Goal: Use online tool/utility: Utilize a website feature to perform a specific function

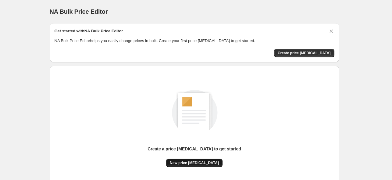
click at [190, 166] on button "New price [MEDICAL_DATA]" at bounding box center [194, 163] width 56 height 9
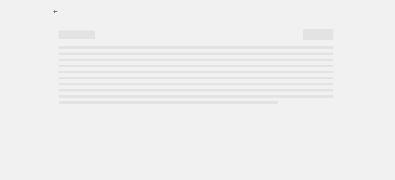
select select "percentage"
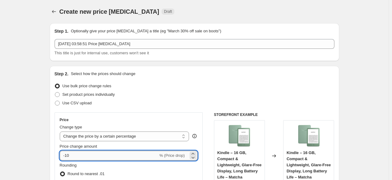
click at [107, 157] on input "-10" at bounding box center [109, 156] width 99 height 10
type input "-1"
type input "-25"
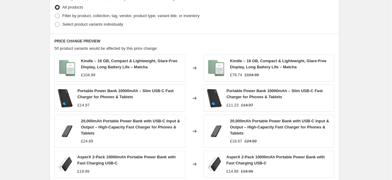
scroll to position [445, 0]
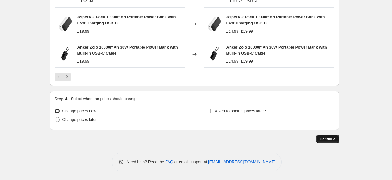
click at [239, 140] on span "Continue" at bounding box center [328, 139] width 16 height 5
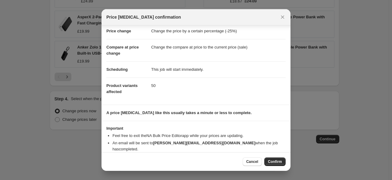
scroll to position [20, 0]
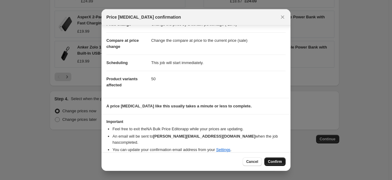
click at [239, 160] on span "Confirm" at bounding box center [275, 161] width 14 height 5
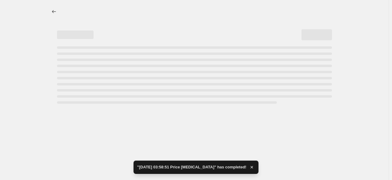
select select "percentage"
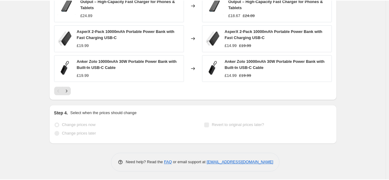
scroll to position [489, 0]
